Goal: Transaction & Acquisition: Purchase product/service

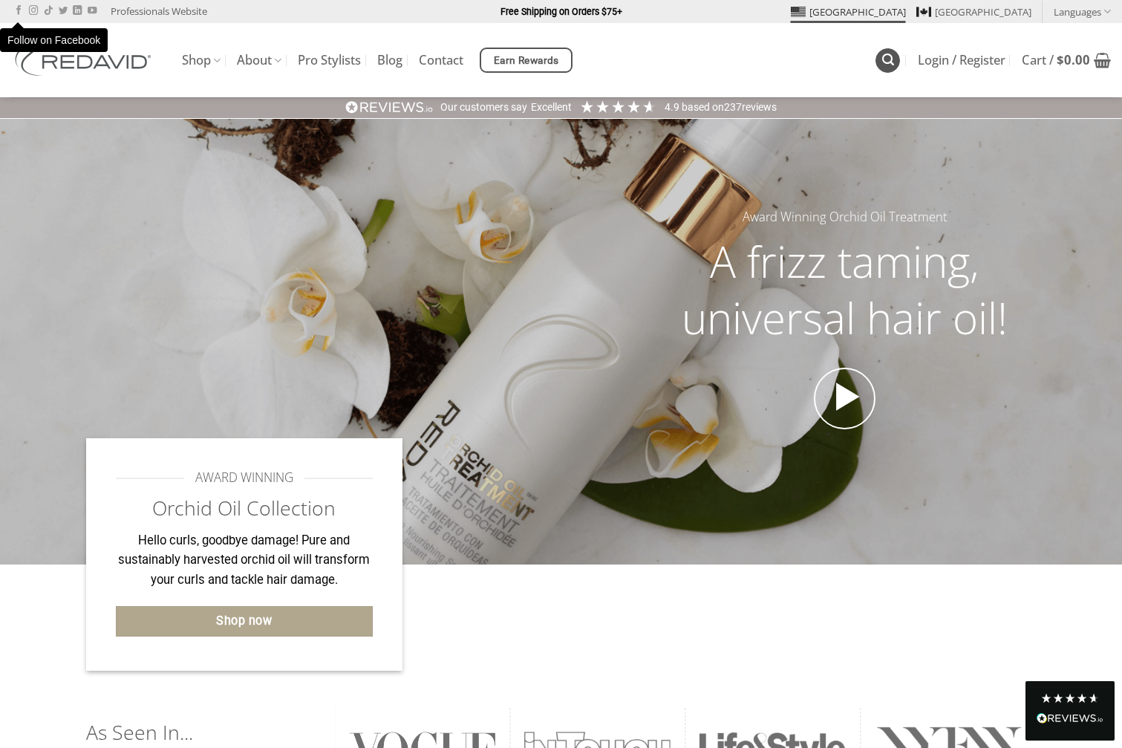
click at [884, 60] on icon "Search" at bounding box center [888, 60] width 12 height 14
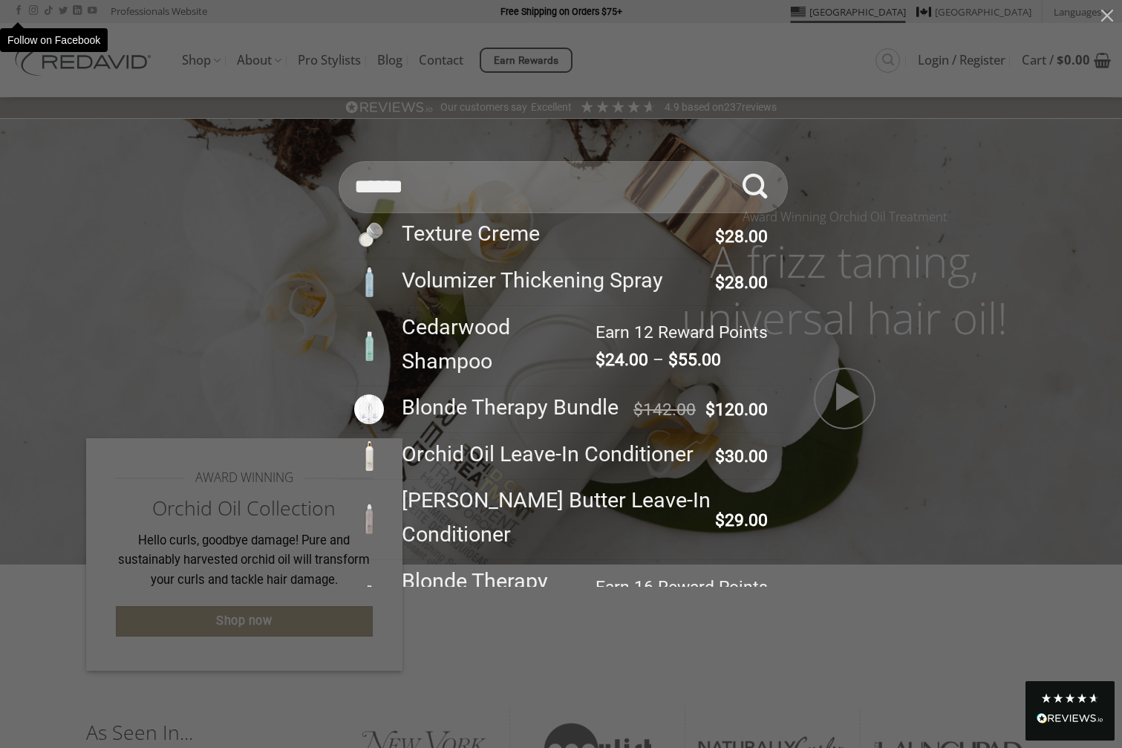
type input "******"
click at [887, 59] on div "Search for: ****** Texture Creme $ 28.00 Volumizer Thickening Spray $ 28.00 Ced…" at bounding box center [561, 374] width 1122 height 748
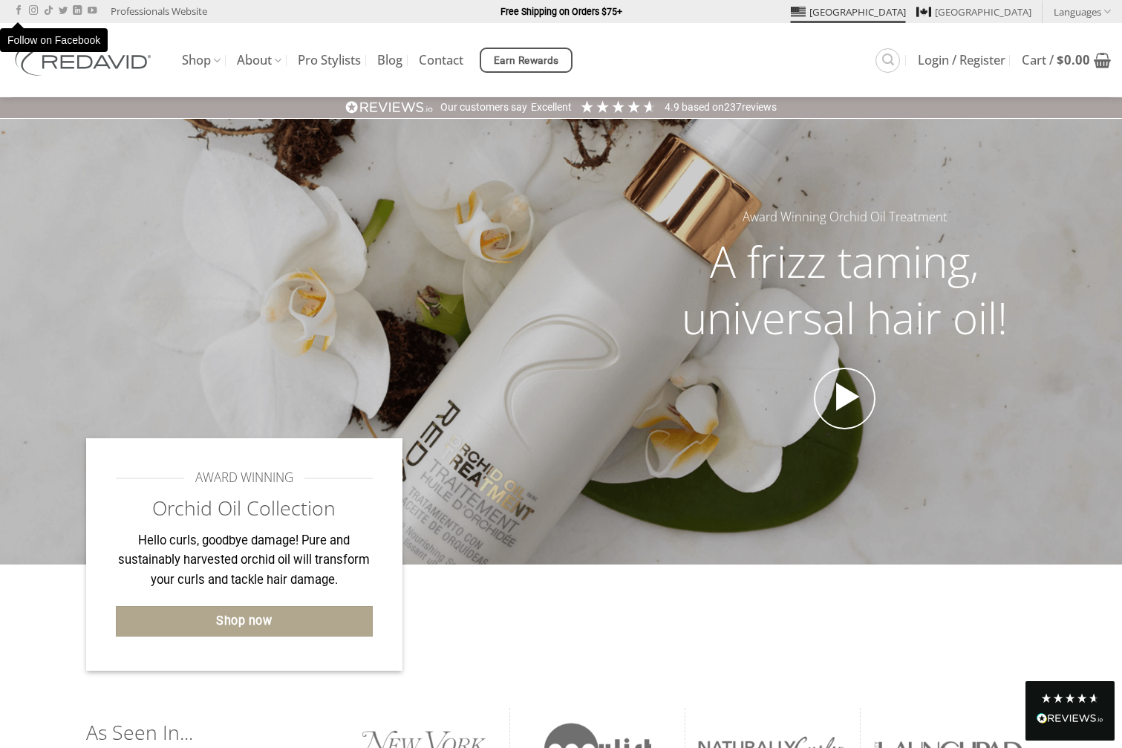
click at [887, 59] on icon "Search" at bounding box center [888, 60] width 12 height 14
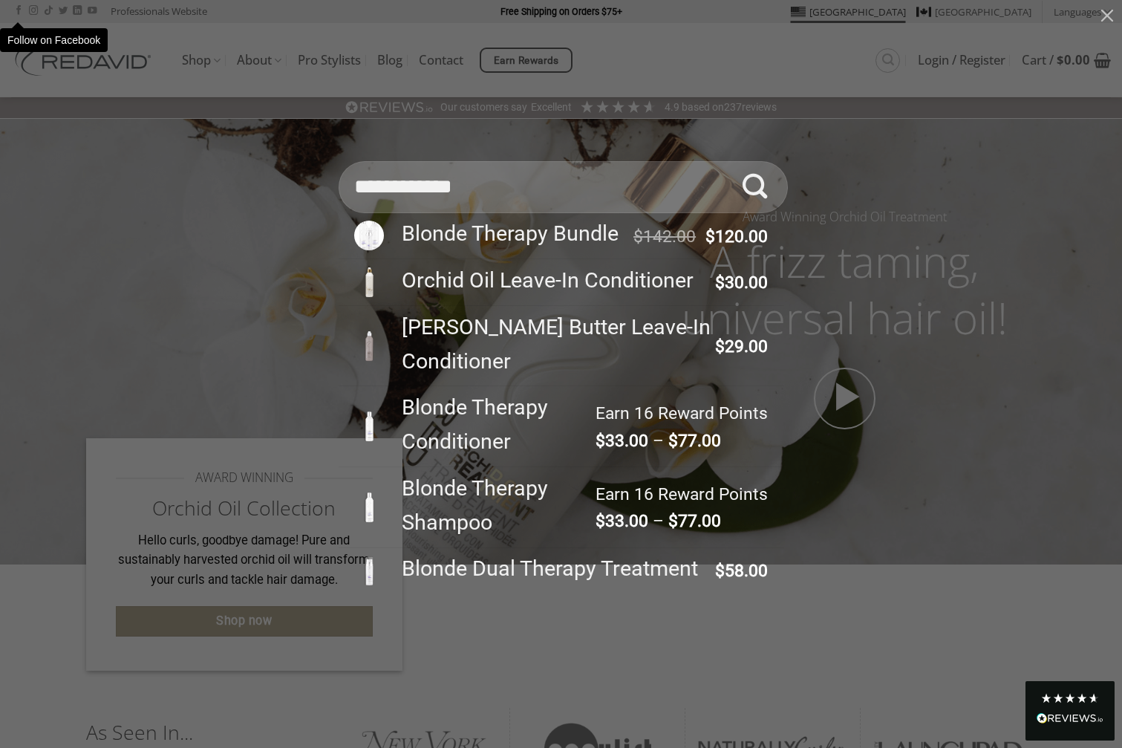
scroll to position [7, 0]
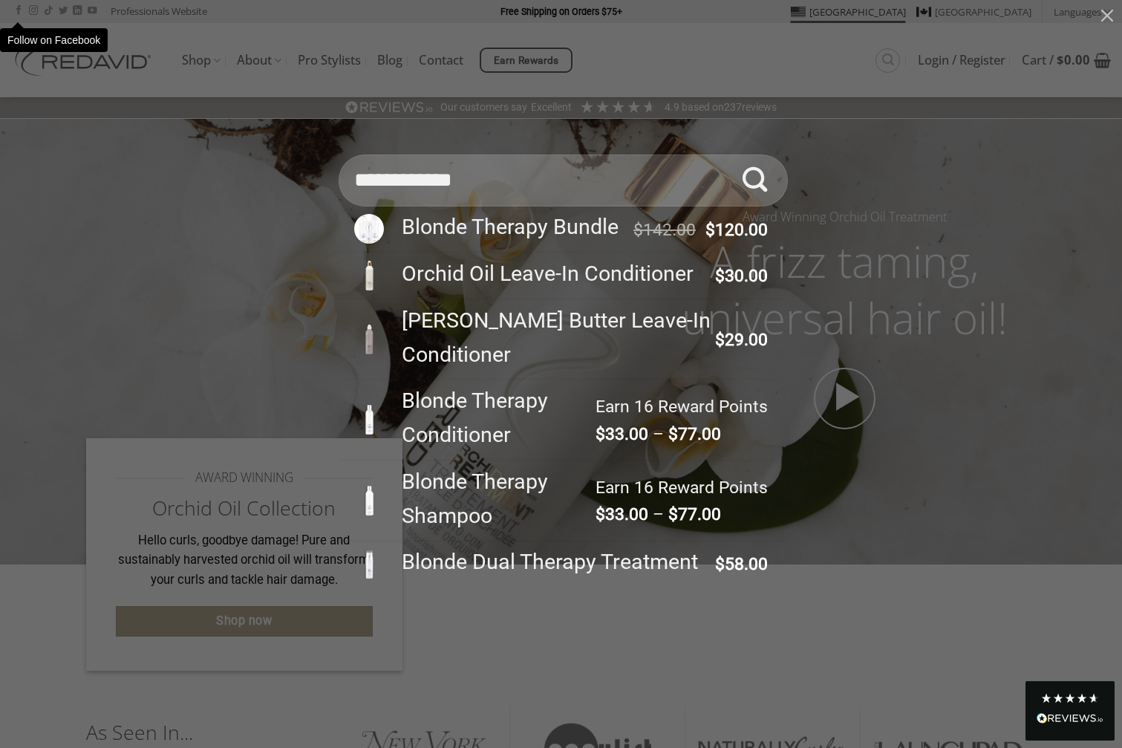
type input "**********"
click at [752, 175] on icon "Submit" at bounding box center [755, 180] width 25 height 30
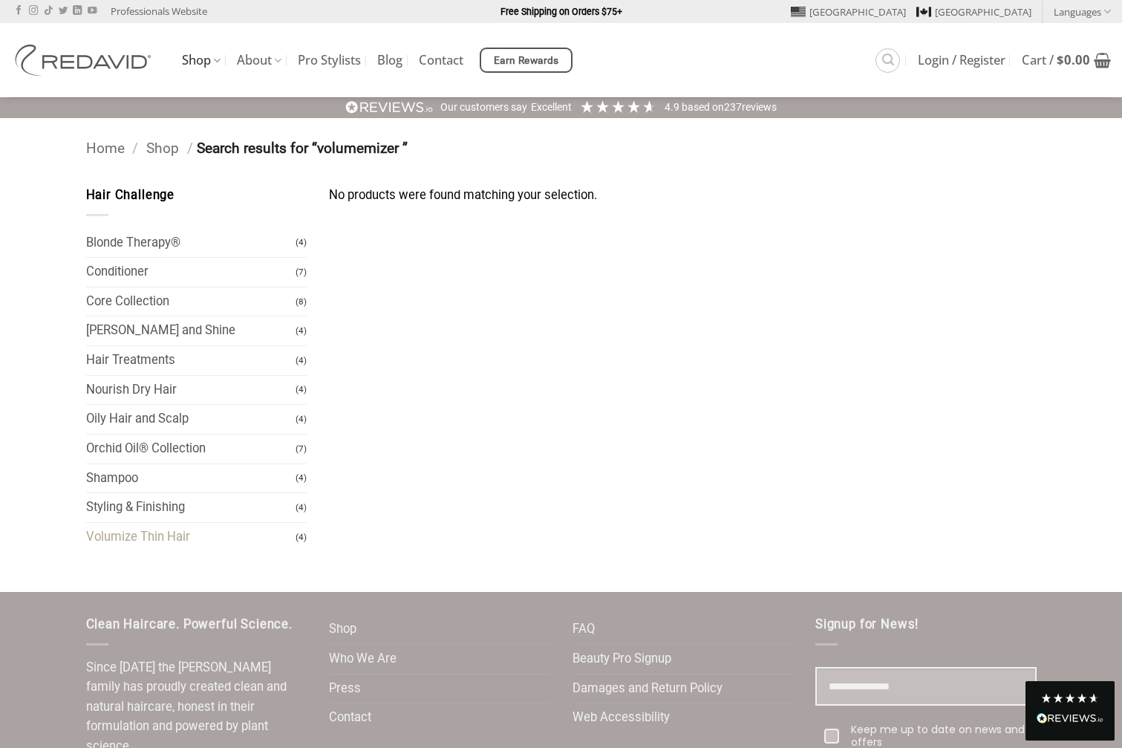
click at [160, 524] on link "Volumize Thin Hair" at bounding box center [191, 537] width 210 height 29
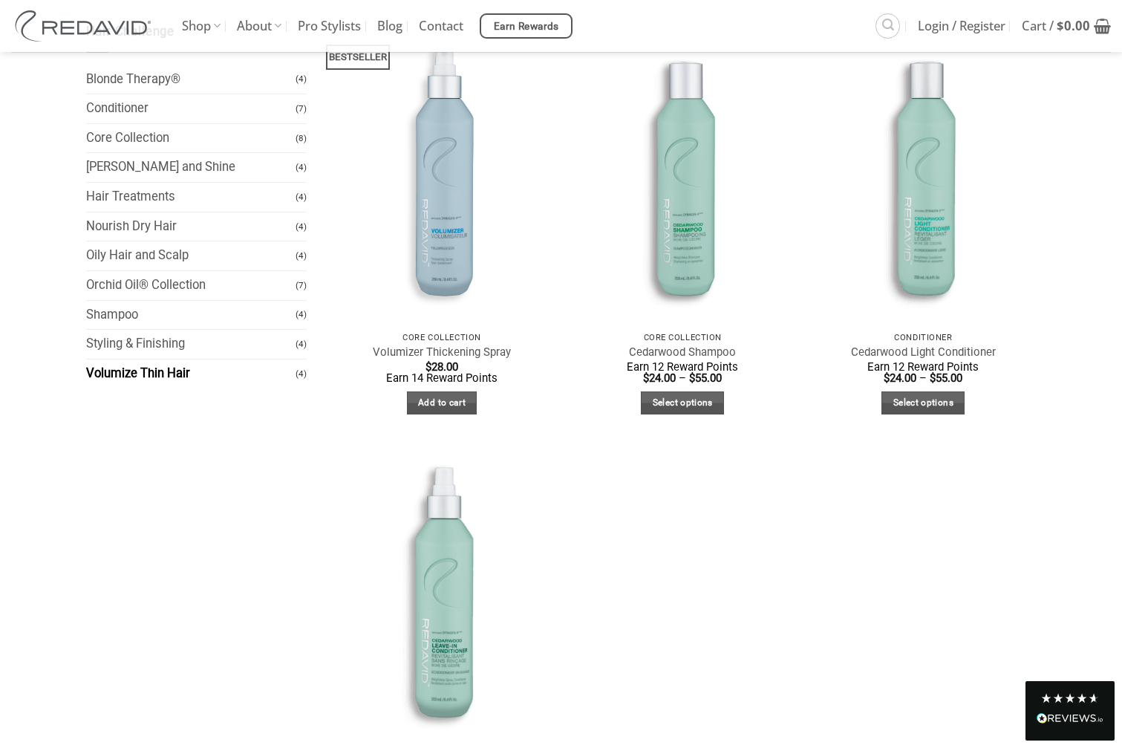
scroll to position [159, 0]
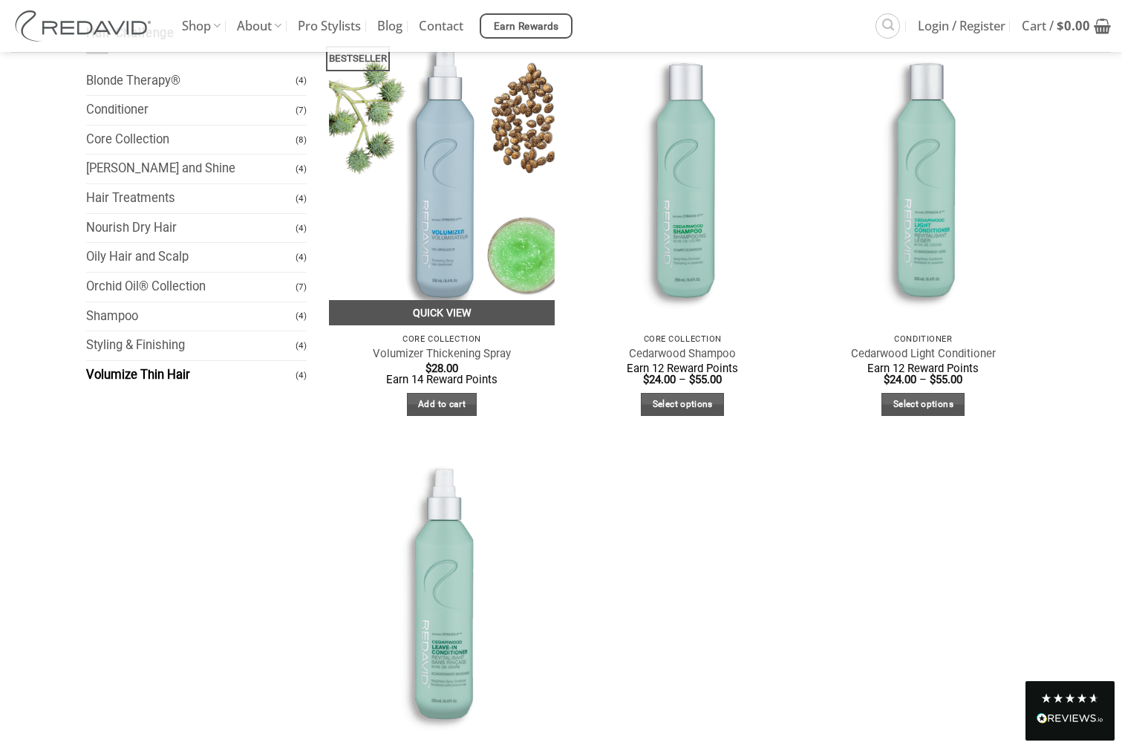
click at [428, 316] on link "Quick View" at bounding box center [442, 313] width 226 height 26
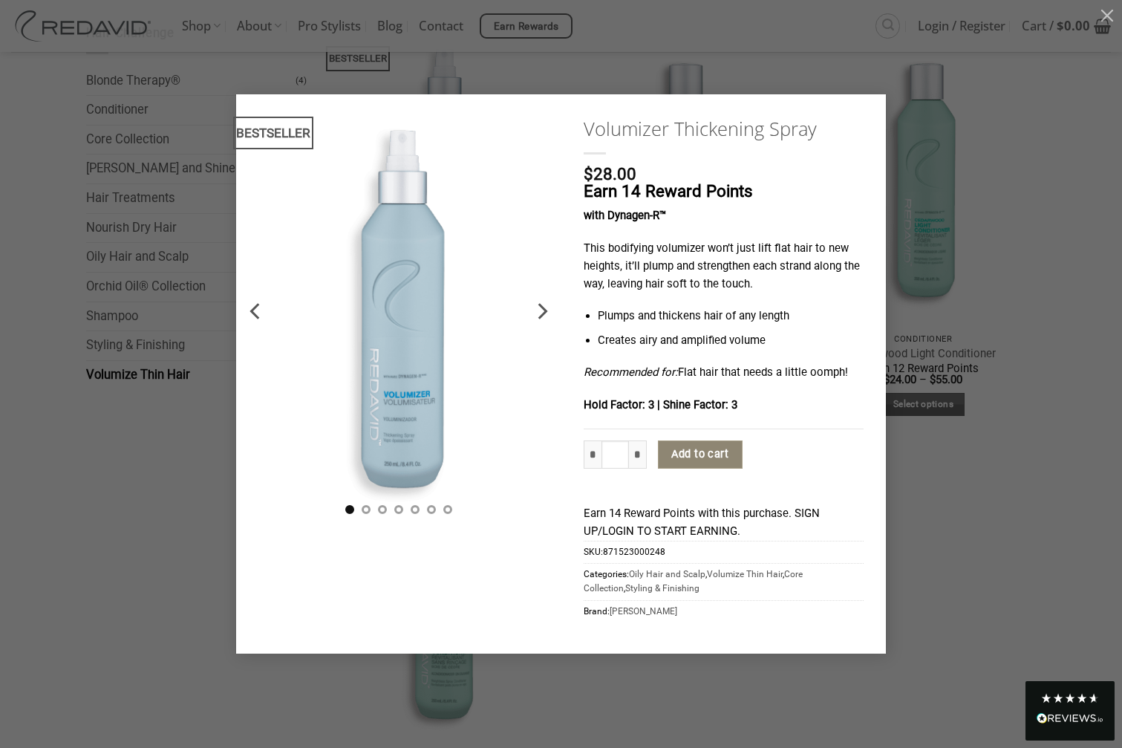
click at [714, 450] on button "Add to cart" at bounding box center [700, 454] width 85 height 28
click at [247, 69] on div "BESTSELLER Volumizer Thickening Spray $ 28.00 Earn 14 Reward Points with Dynage…" at bounding box center [561, 374] width 1122 height 748
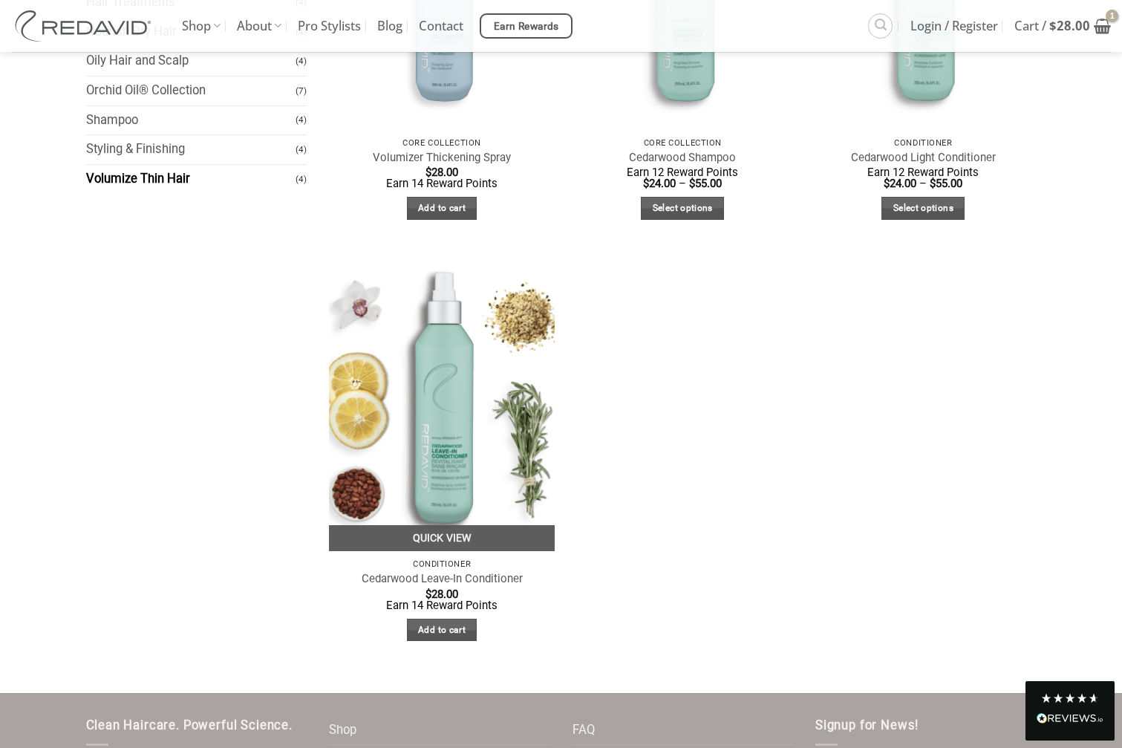
scroll to position [356, 0]
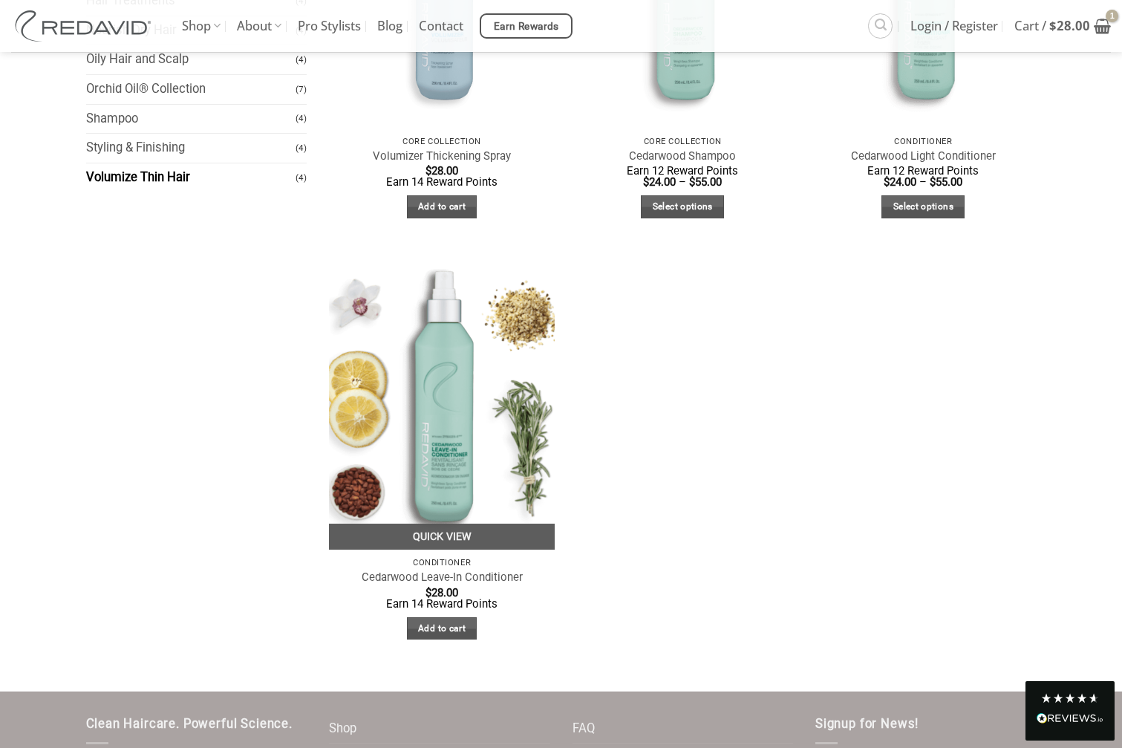
click at [434, 512] on img at bounding box center [442, 398] width 226 height 301
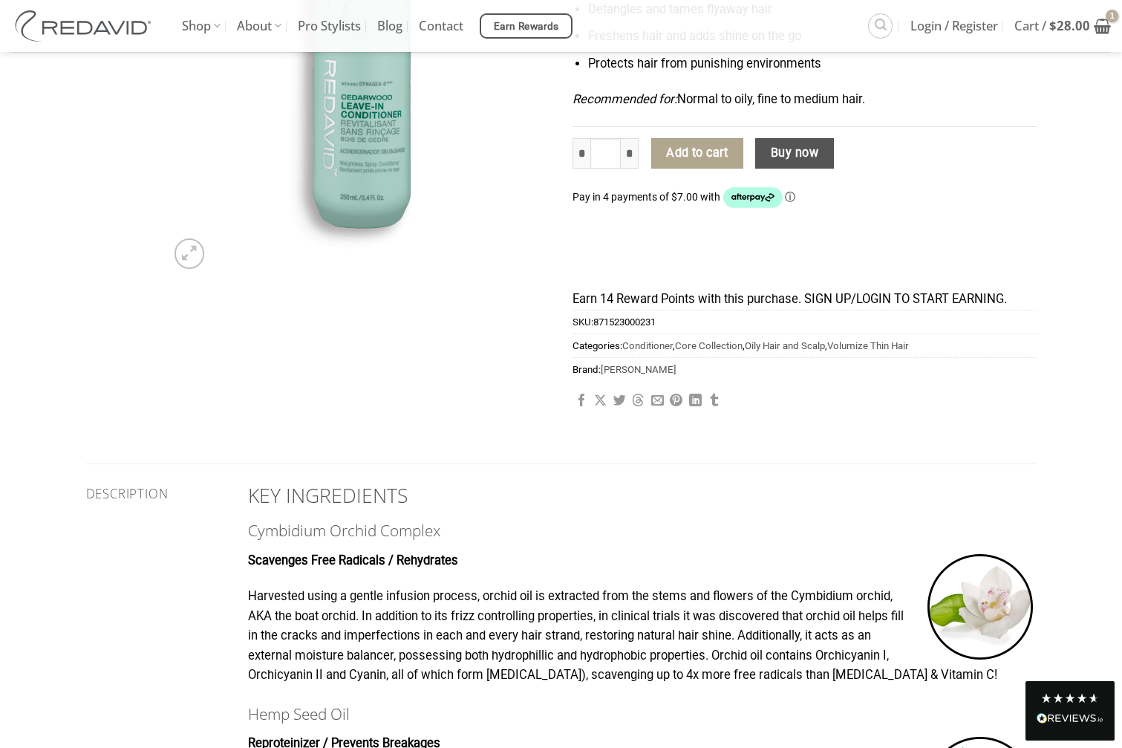
scroll to position [359, 0]
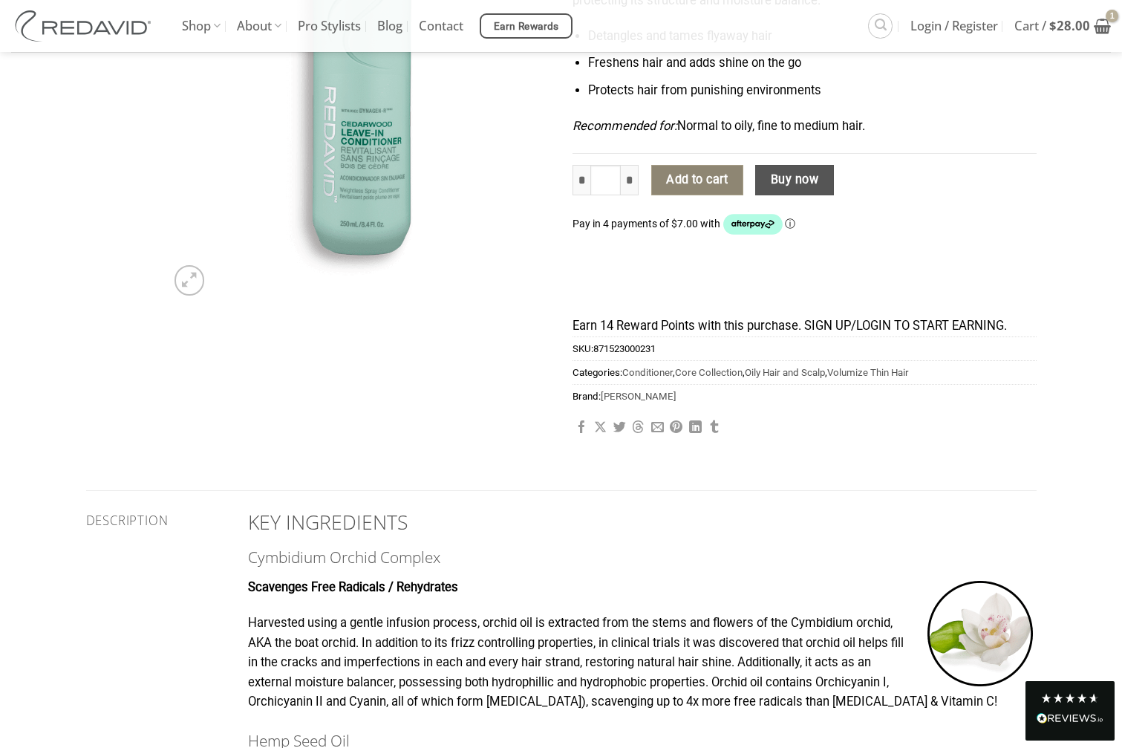
click at [703, 179] on button "Add to cart" at bounding box center [697, 180] width 92 height 31
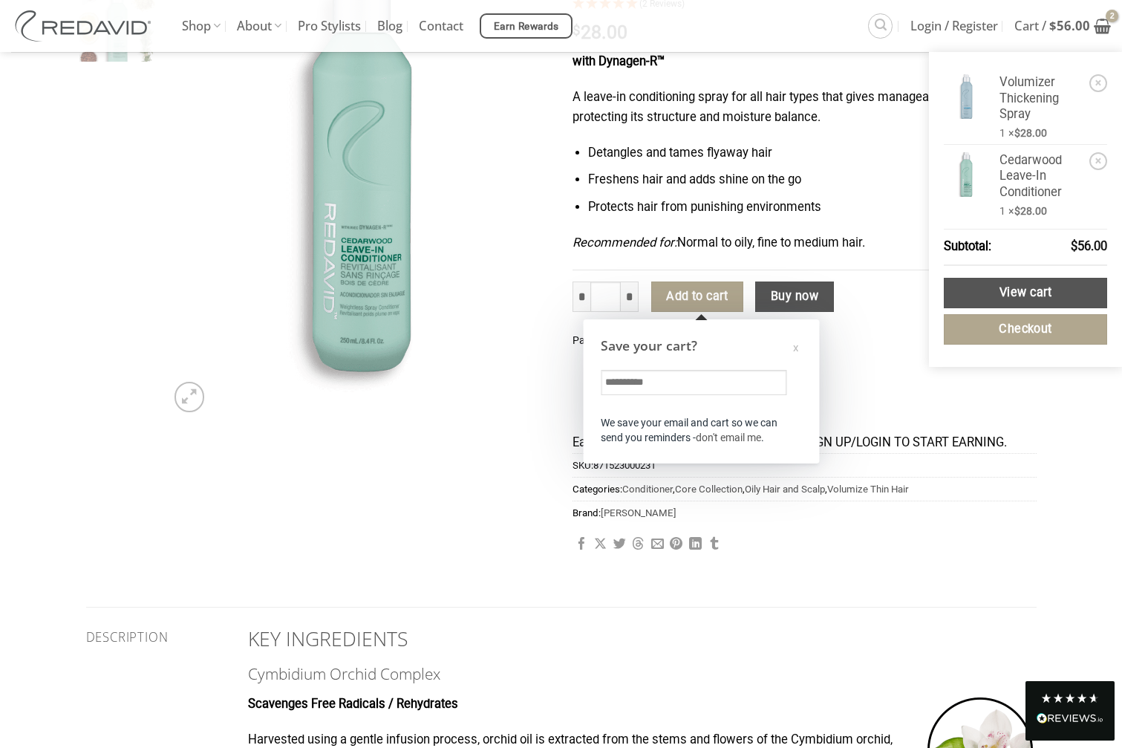
scroll to position [233, 0]
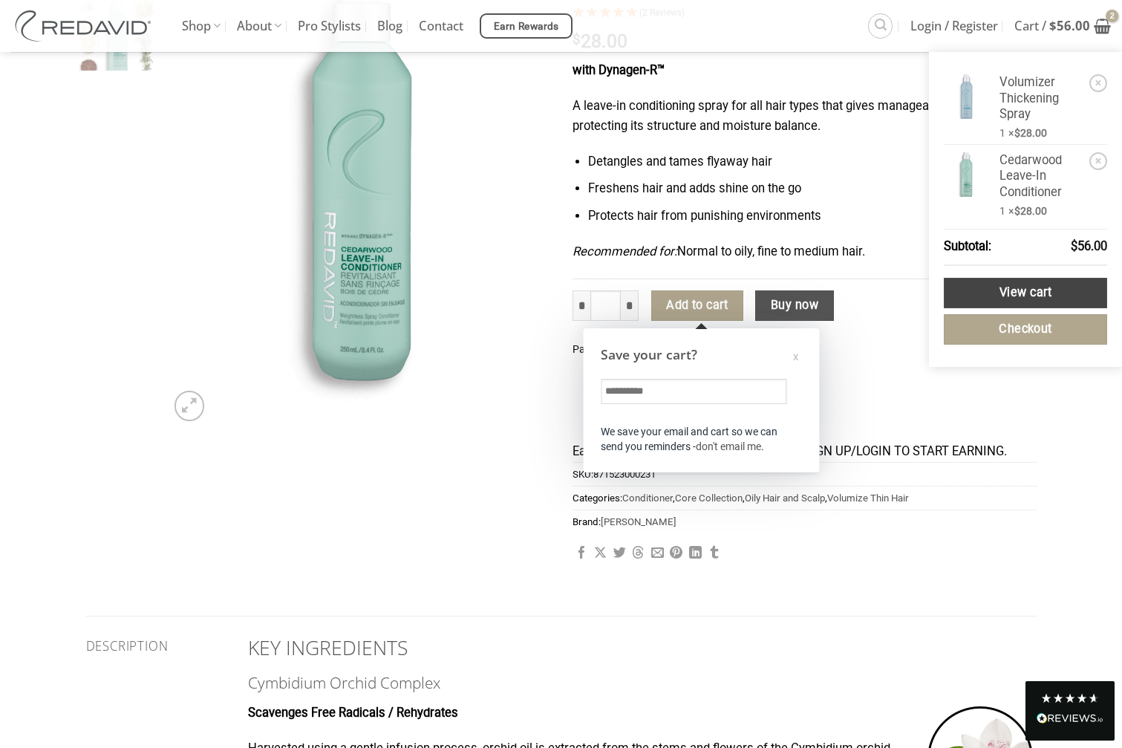
click at [1030, 292] on link "View cart" at bounding box center [1025, 293] width 163 height 30
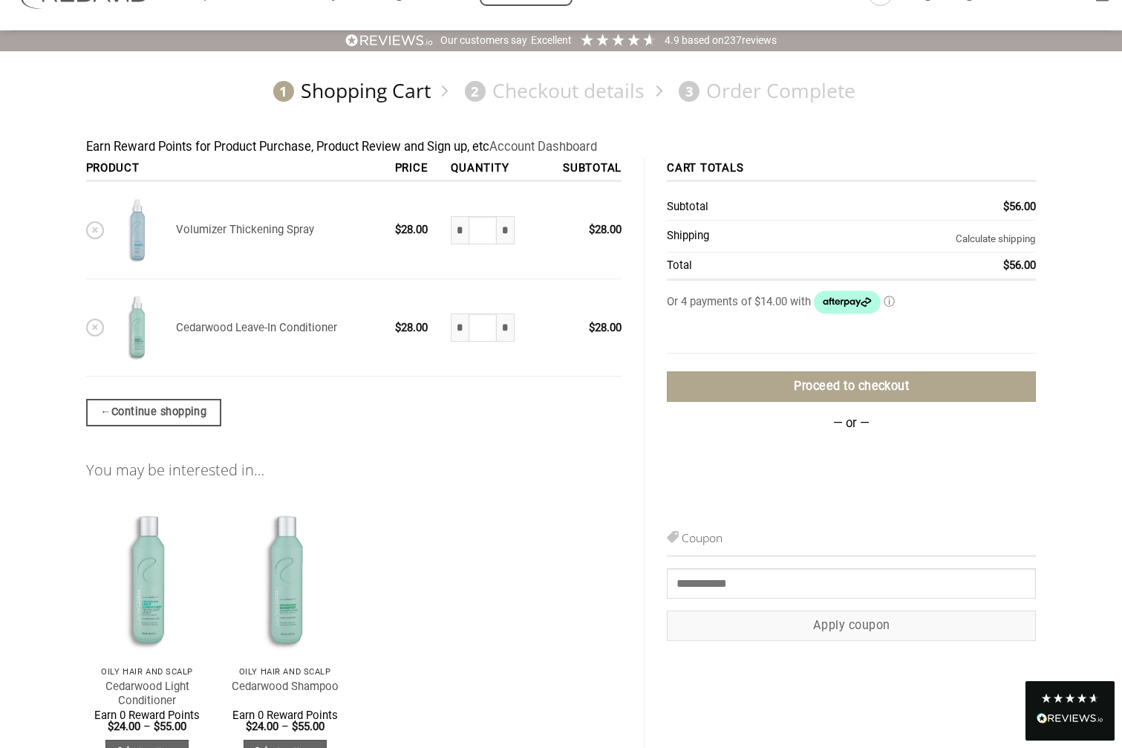
scroll to position [67, 0]
